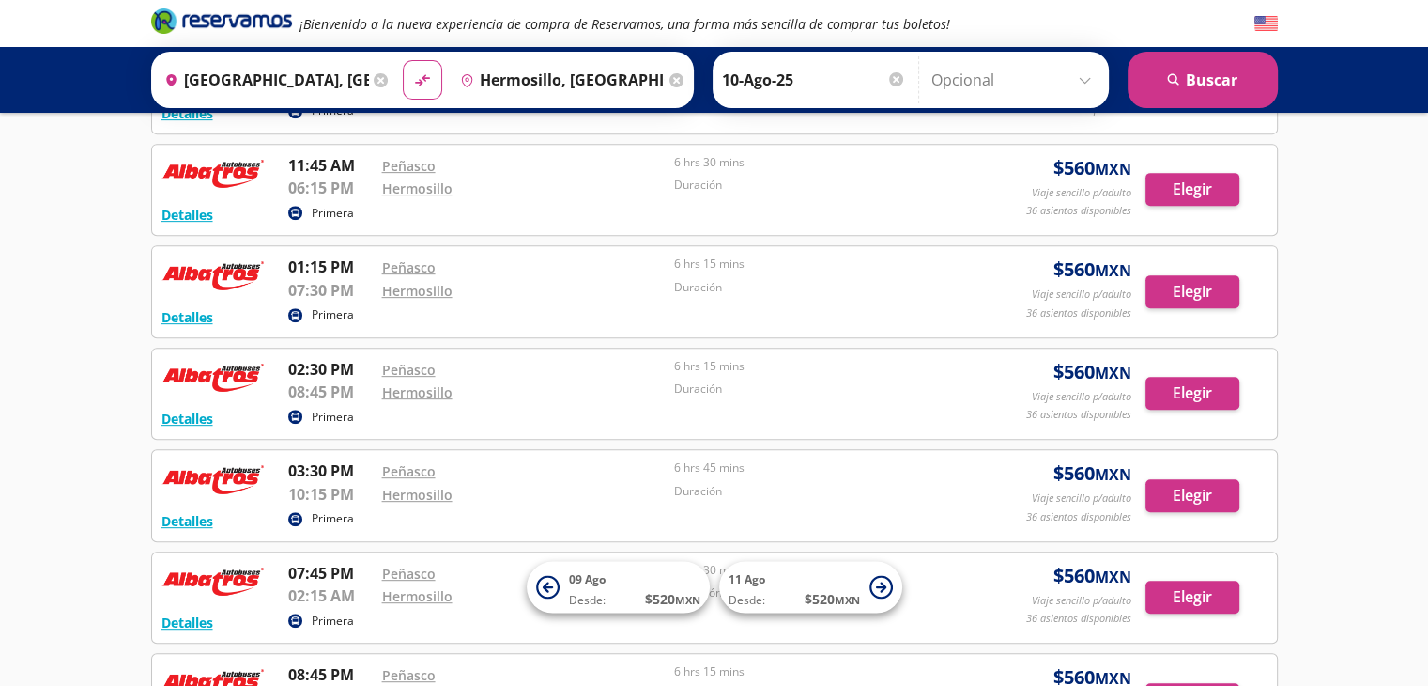
scroll to position [845, 0]
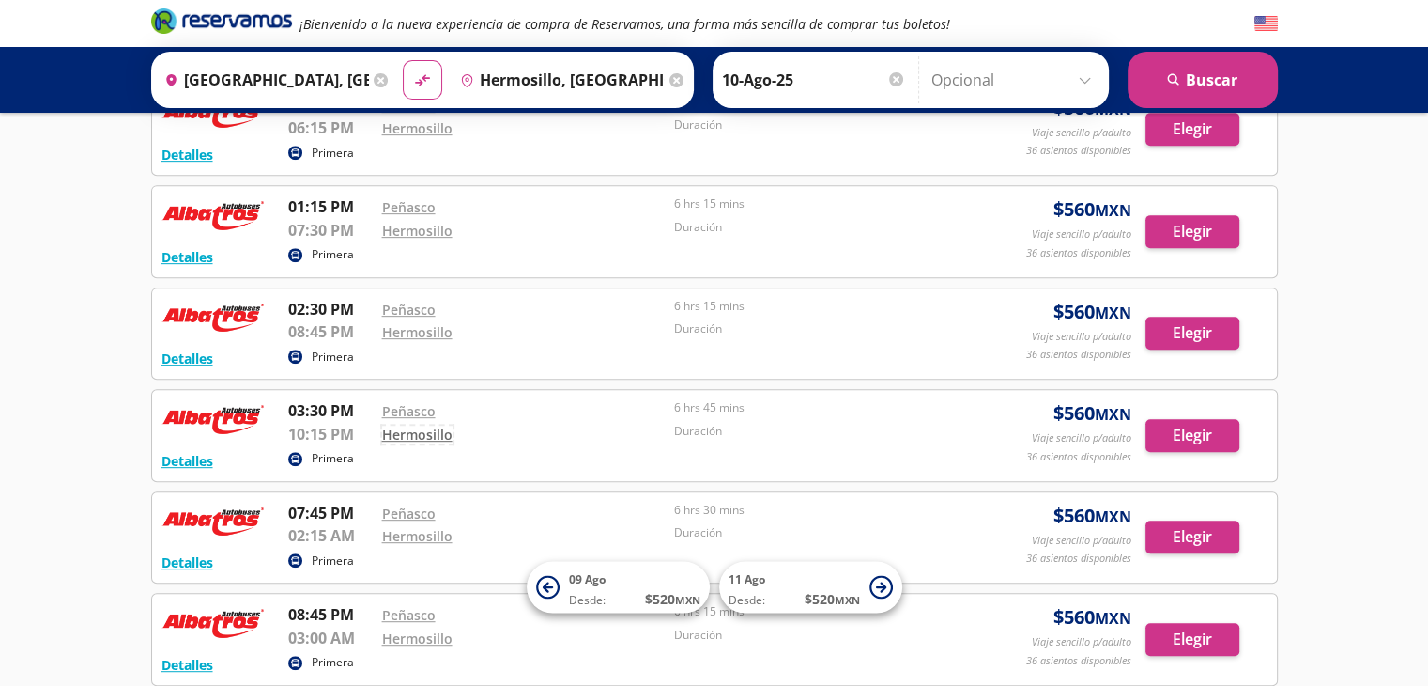
click at [386, 428] on link "Hermosillo" at bounding box center [417, 434] width 70 height 18
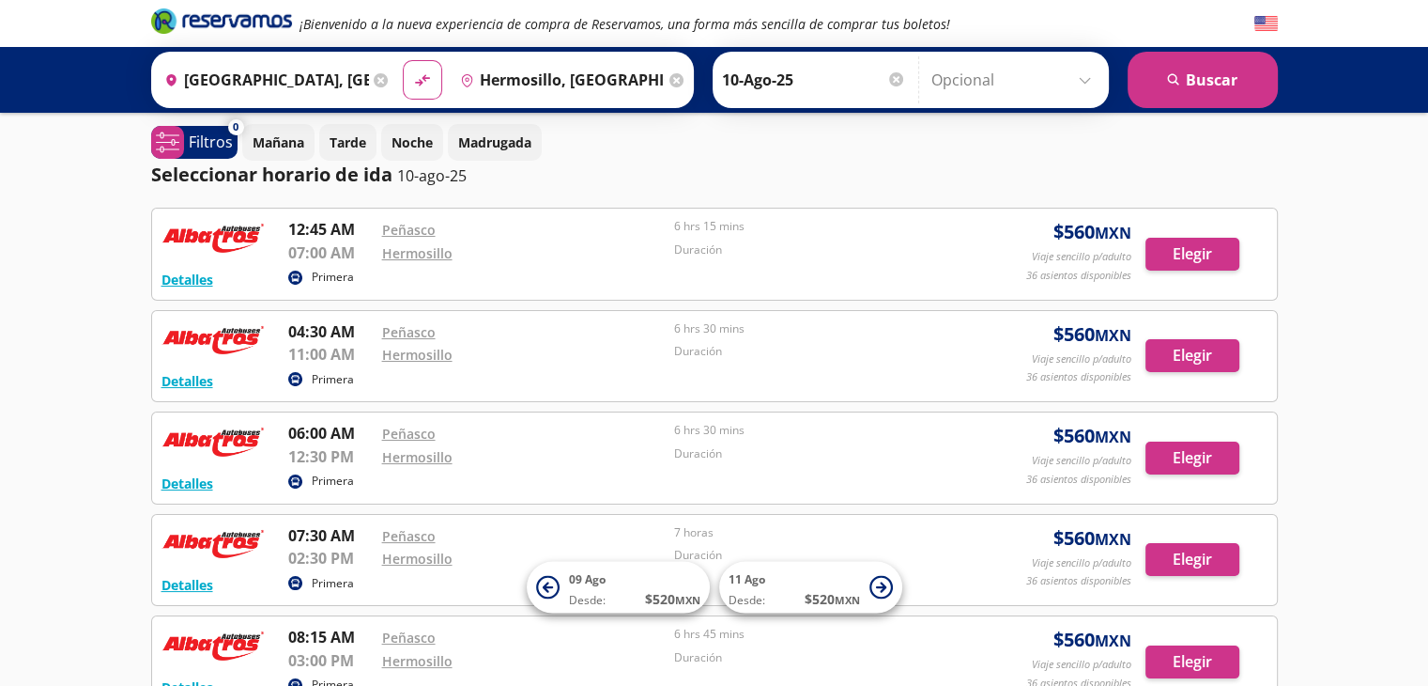
scroll to position [0, 0]
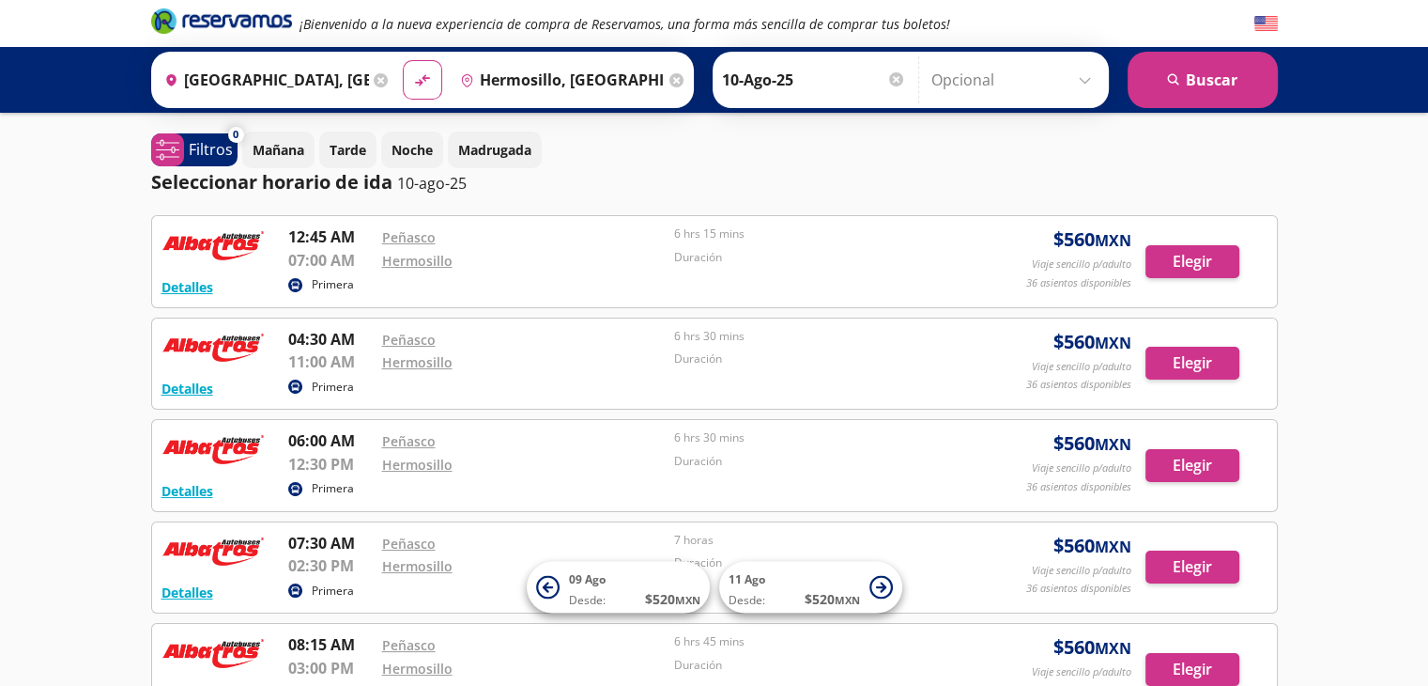
click at [895, 81] on div at bounding box center [896, 79] width 14 height 14
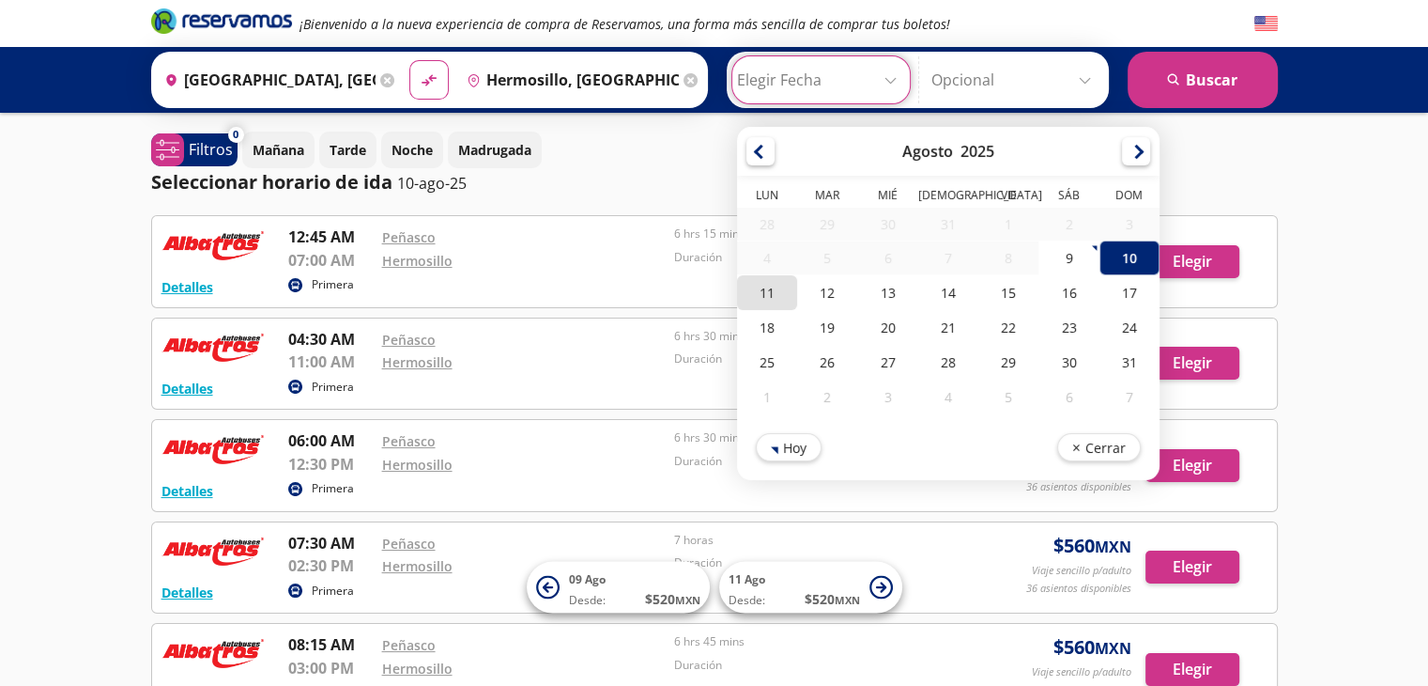
click at [773, 298] on div "11" at bounding box center [767, 292] width 60 height 35
type input "11-Ago-25"
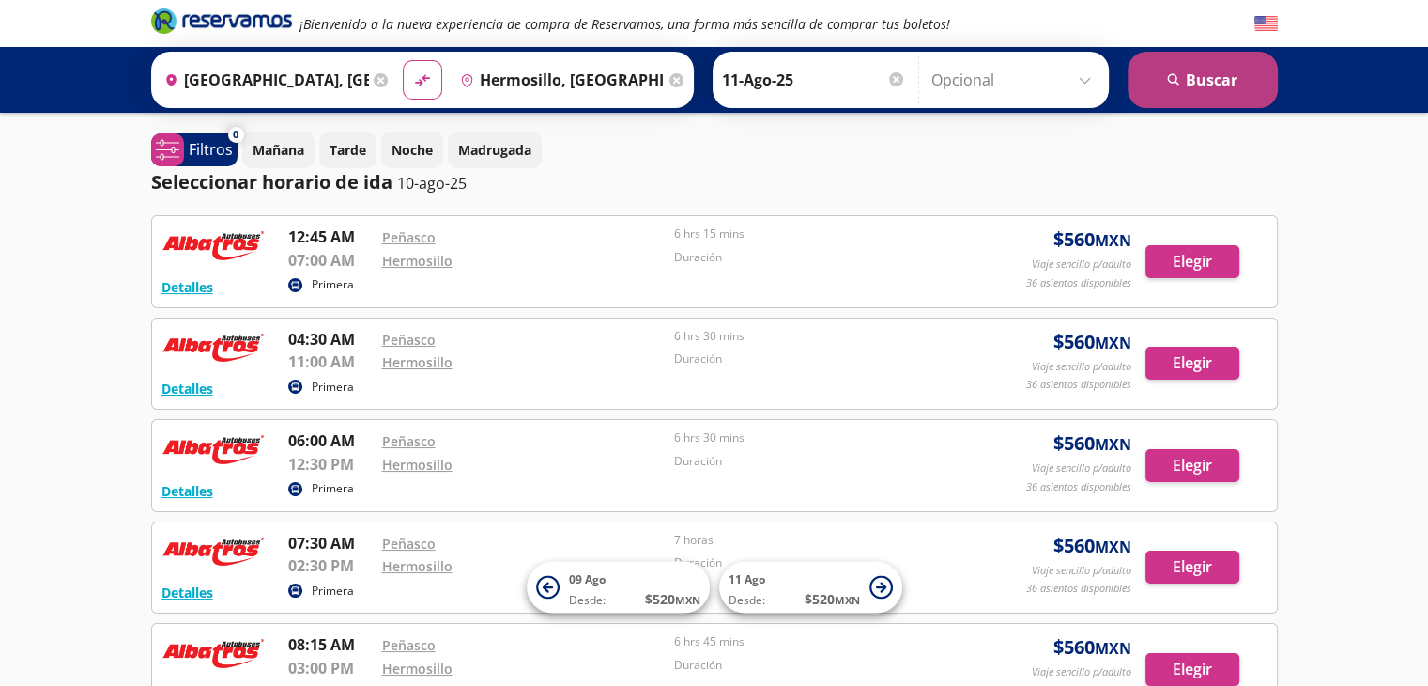
click at [1178, 75] on icon "search" at bounding box center [1174, 80] width 14 height 14
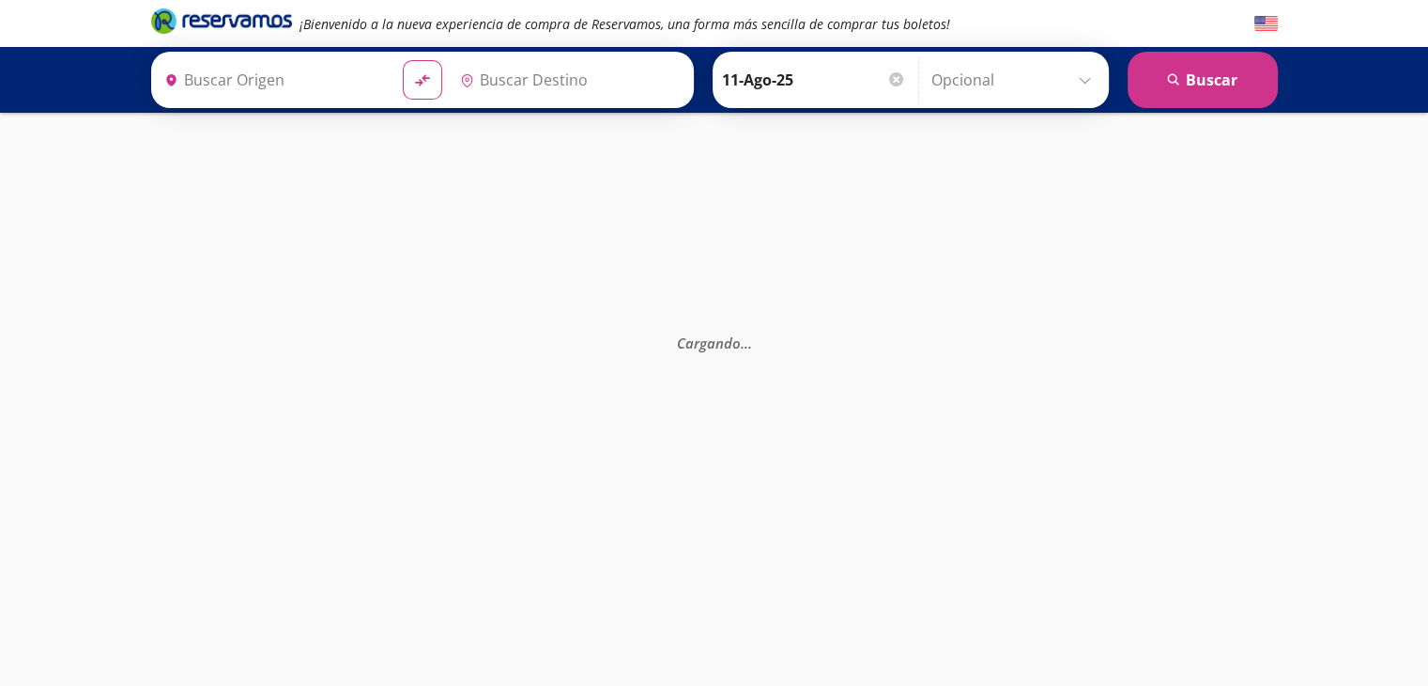
type input "Hermosillo, [GEOGRAPHIC_DATA]"
type input "[GEOGRAPHIC_DATA], [GEOGRAPHIC_DATA]"
